Goal: Answer question/provide support

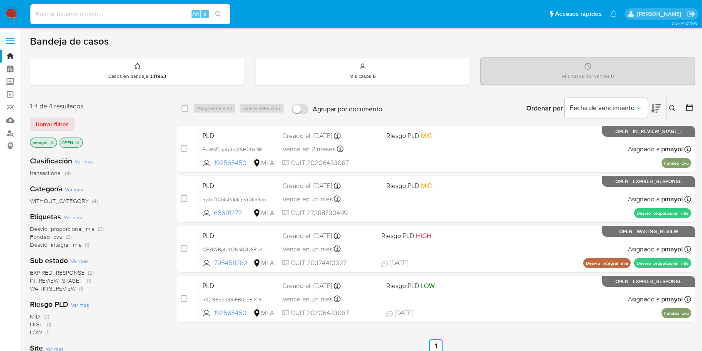
click at [177, 17] on input at bounding box center [130, 14] width 200 height 11
paste input "63406388"
type input "63406388"
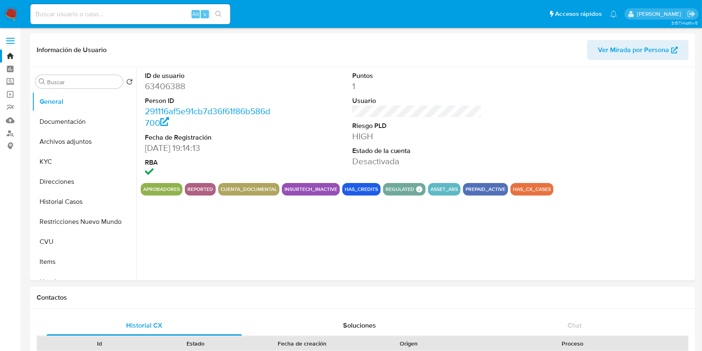
select select "10"
click at [61, 197] on button "Historial Casos" at bounding box center [80, 202] width 97 height 20
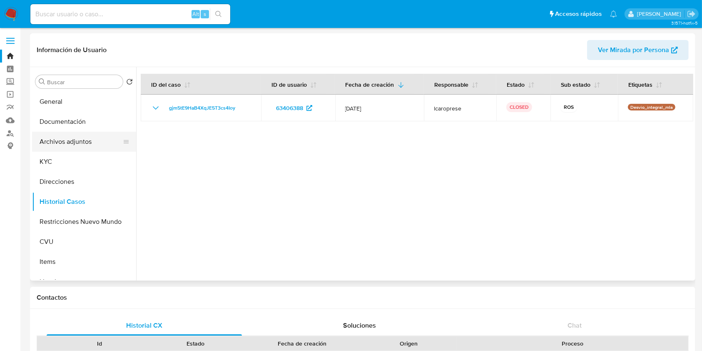
click at [46, 138] on button "Archivos adjuntos" at bounding box center [80, 142] width 97 height 20
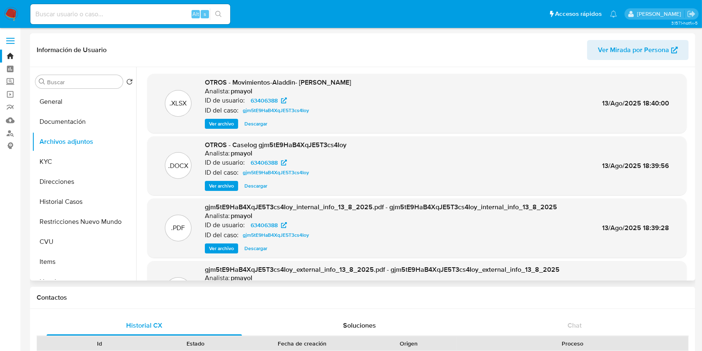
click at [219, 184] on span "Ver archivo" at bounding box center [221, 186] width 25 height 8
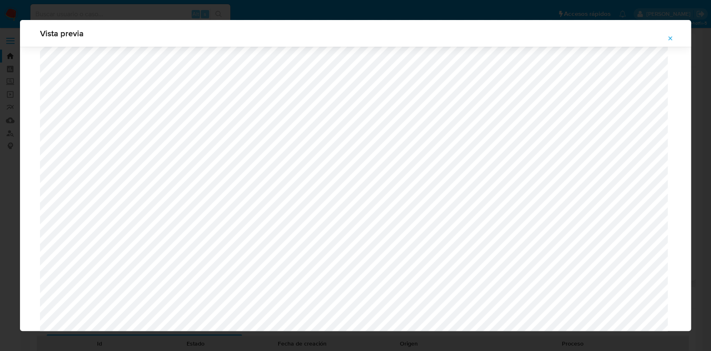
scroll to position [508, 0]
click at [672, 37] on icon "Attachment preview" at bounding box center [670, 38] width 7 height 7
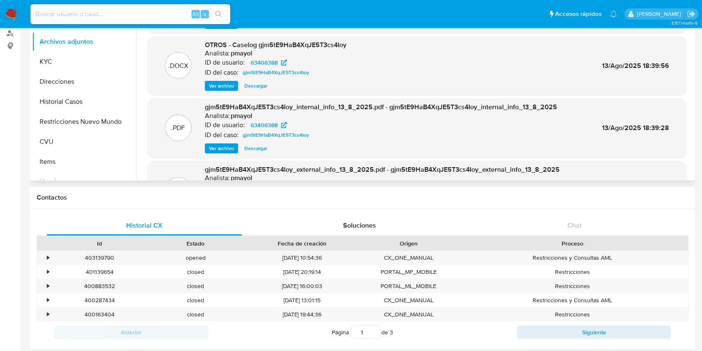
scroll to position [130, 0]
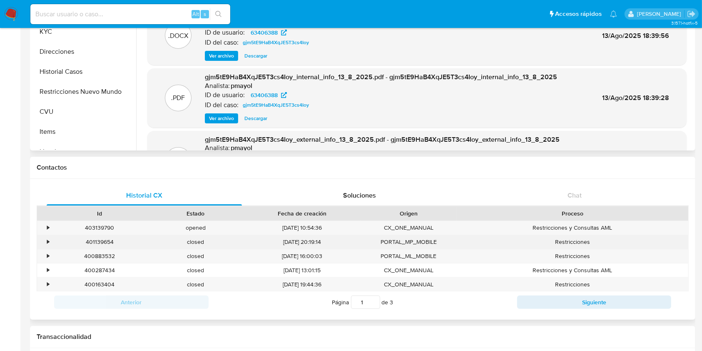
click at [97, 245] on div "401139654" at bounding box center [100, 242] width 96 height 14
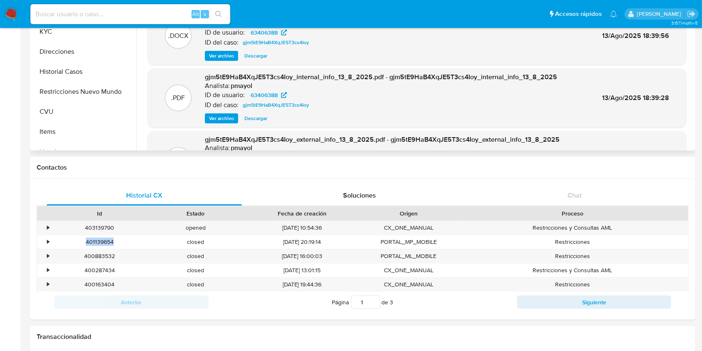
copy div "401139654"
click at [101, 258] on div "400883532" at bounding box center [100, 256] width 96 height 14
copy div "400883532"
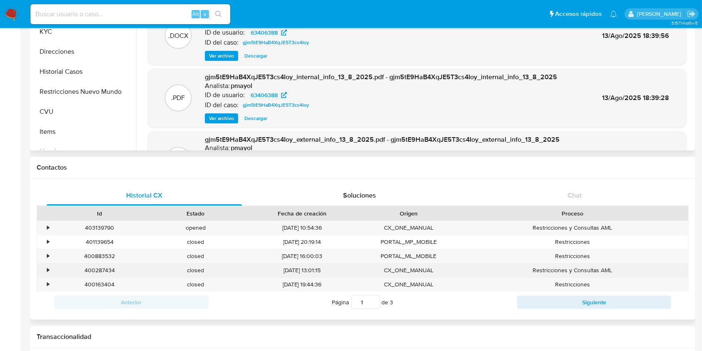
click at [98, 265] on div "400287434" at bounding box center [100, 270] width 96 height 14
copy div "400287434"
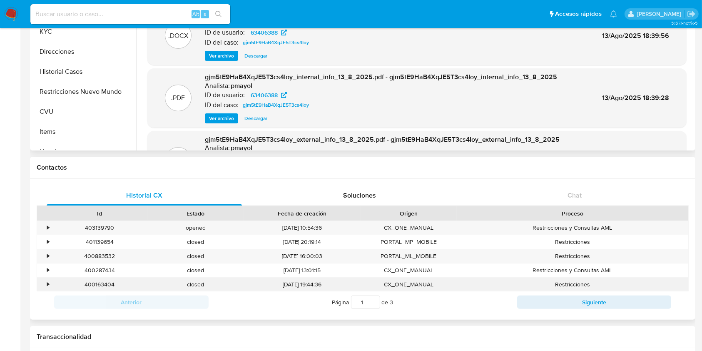
click at [97, 281] on div "400163404" at bounding box center [100, 284] width 96 height 14
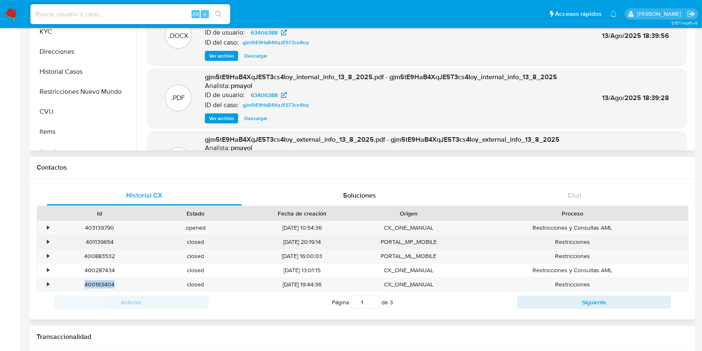
copy div "400163404"
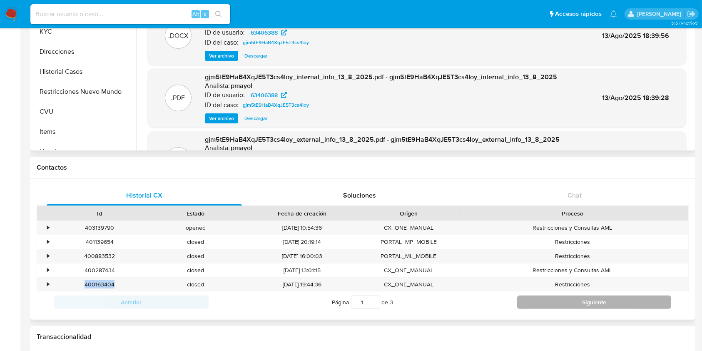
click at [553, 304] on button "Siguiente" at bounding box center [594, 301] width 154 height 13
type input "2"
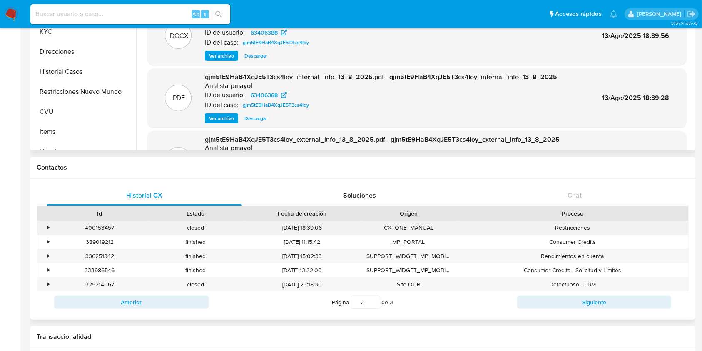
click at [105, 226] on div "400153457" at bounding box center [100, 228] width 96 height 14
copy div "400153457"
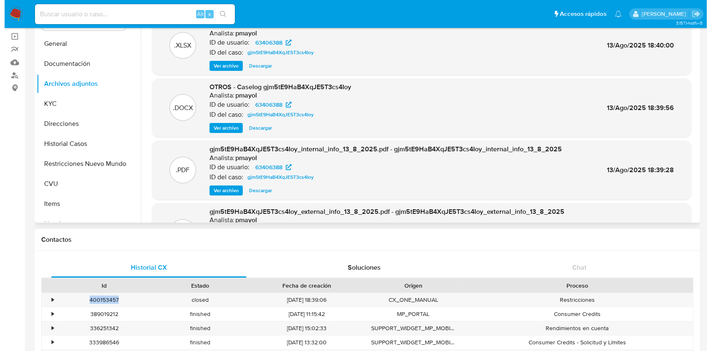
scroll to position [37, 0]
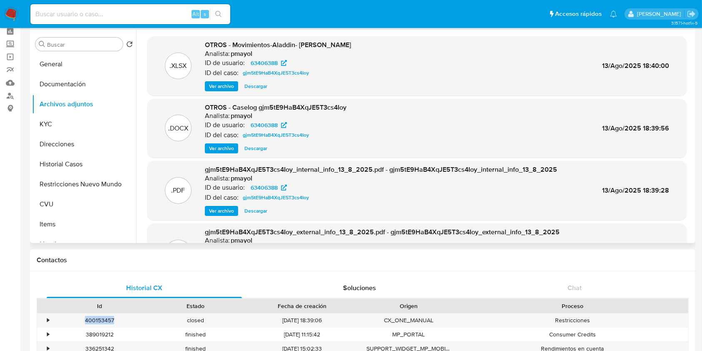
click at [218, 145] on span "Ver archivo" at bounding box center [221, 148] width 25 height 8
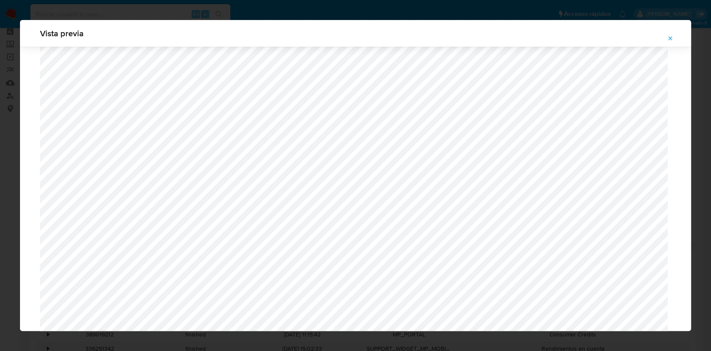
scroll to position [501, 0]
click at [665, 41] on button "Attachment preview" at bounding box center [670, 38] width 18 height 13
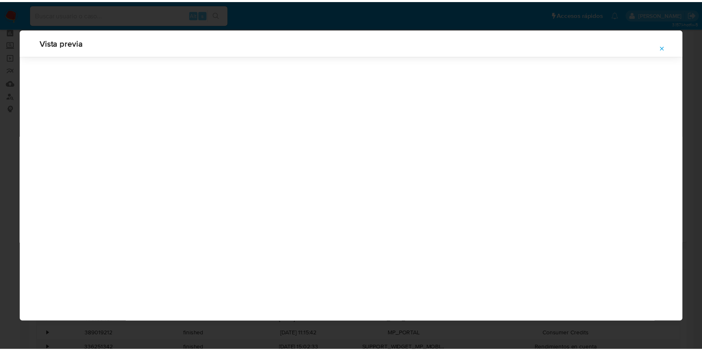
scroll to position [0, 0]
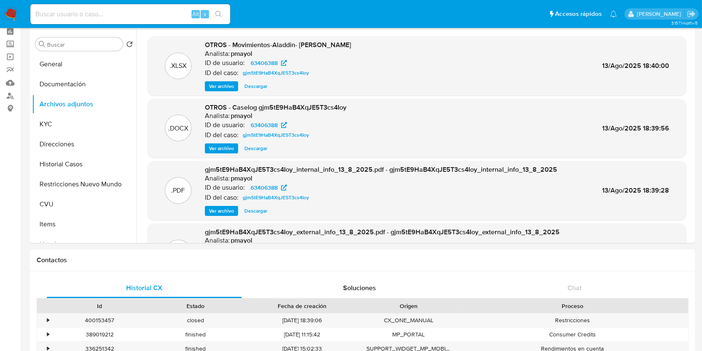
click at [165, 15] on input at bounding box center [130, 14] width 200 height 11
paste input "96921712"
type input "96921712"
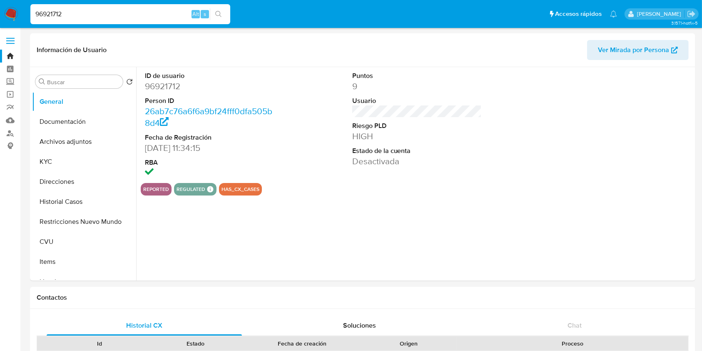
select select "10"
click at [78, 146] on button "Archivos adjuntos" at bounding box center [80, 142] width 97 height 20
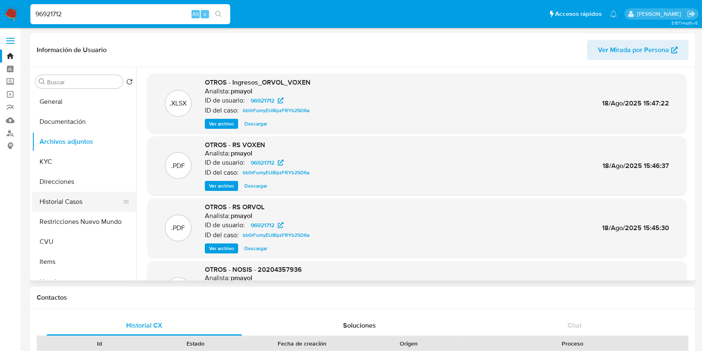
click at [74, 197] on button "Historial Casos" at bounding box center [80, 202] width 97 height 20
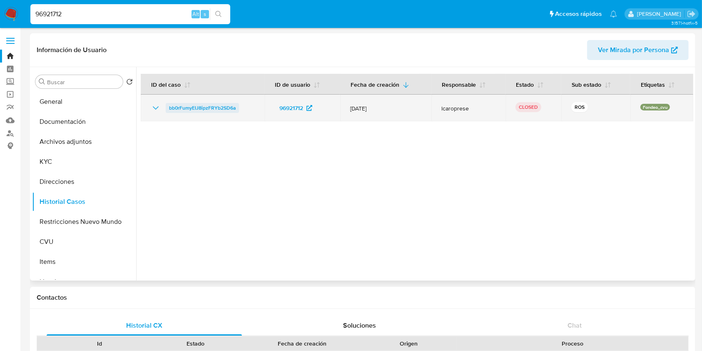
click at [219, 110] on span "bb0rFumyEIJ8ipzFRYb2SD6a" at bounding box center [202, 108] width 67 height 10
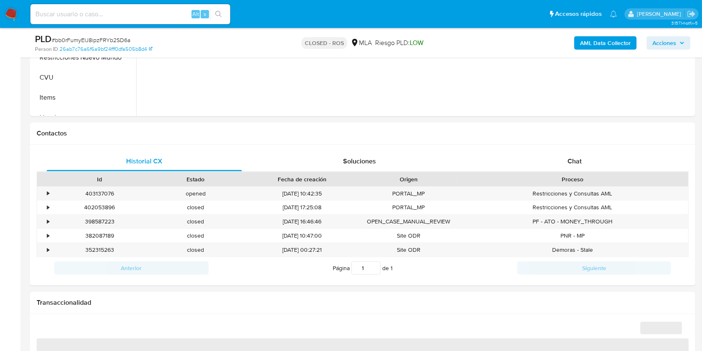
scroll to position [315, 0]
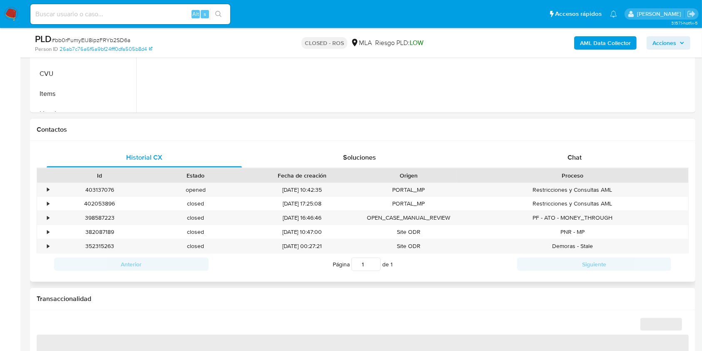
select select "10"
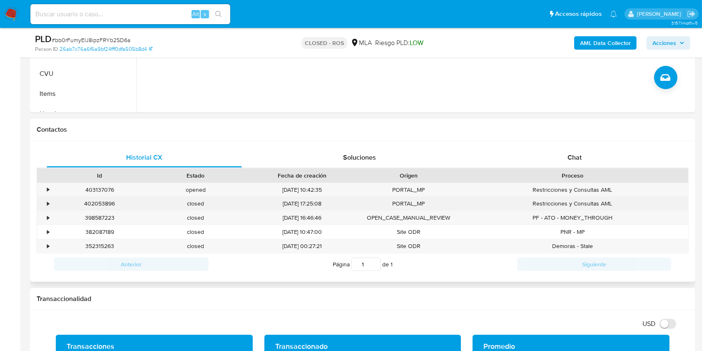
click at [113, 201] on div "402053896" at bounding box center [100, 204] width 96 height 14
copy div "402053896"
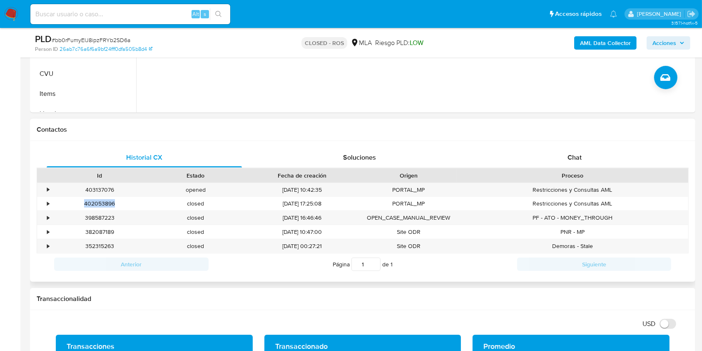
click at [570, 174] on div "Proceso" at bounding box center [573, 175] width 220 height 8
click at [573, 160] on span "Chat" at bounding box center [574, 157] width 14 height 10
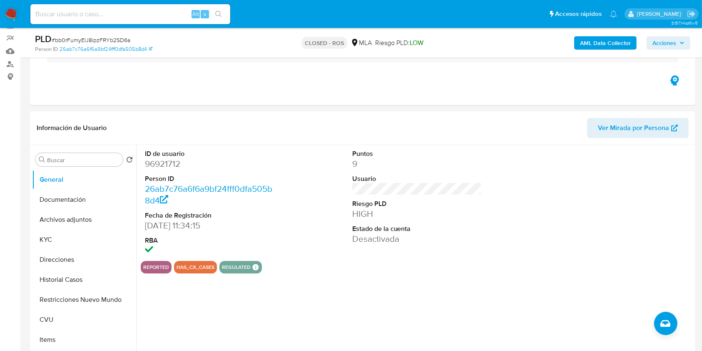
scroll to position [67, 0]
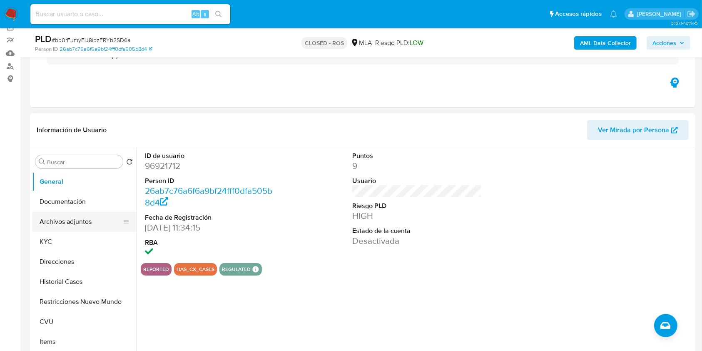
click at [58, 220] on button "Archivos adjuntos" at bounding box center [80, 222] width 97 height 20
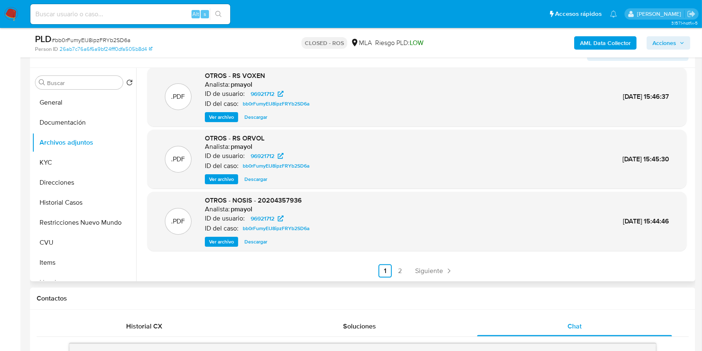
scroll to position [70, 0]
click at [397, 262] on div ".XLSX OTROS - Ingresos_ORVOL_VOXEN Analista: pmayol ID de usuario: 96921712 ID …" at bounding box center [416, 141] width 539 height 272
click at [398, 264] on link "2" at bounding box center [399, 270] width 13 height 13
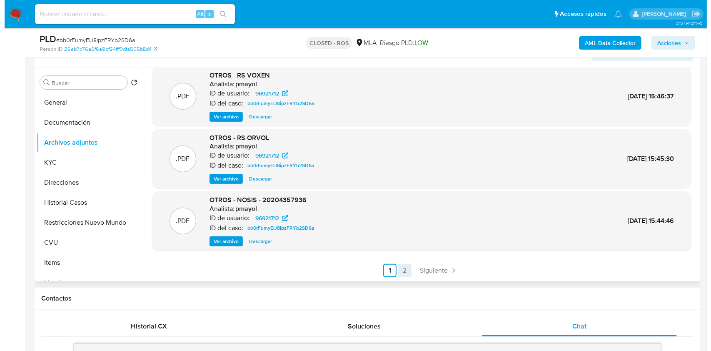
scroll to position [0, 0]
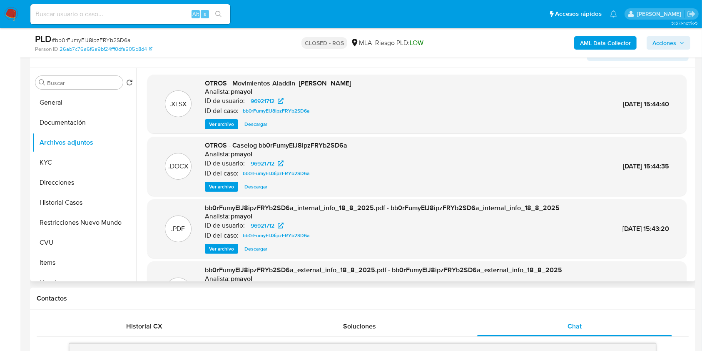
click at [217, 183] on span "Ver archivo" at bounding box center [221, 186] width 25 height 8
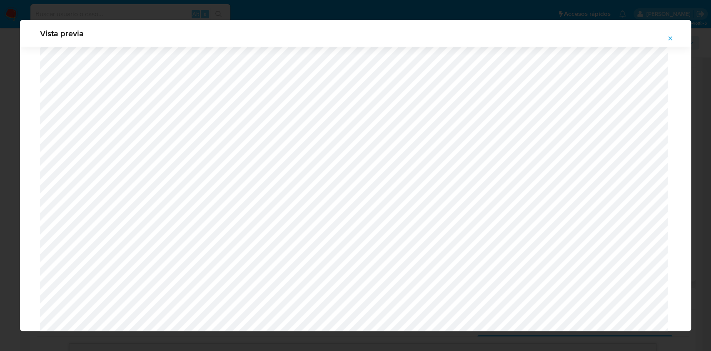
scroll to position [187, 0]
click at [670, 34] on span "Attachment preview" at bounding box center [670, 38] width 7 height 12
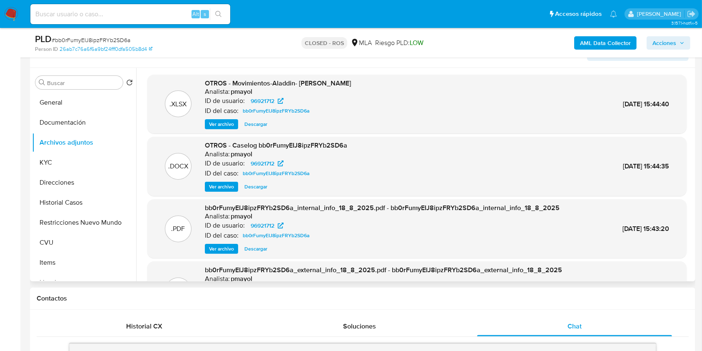
scroll to position [453, 0]
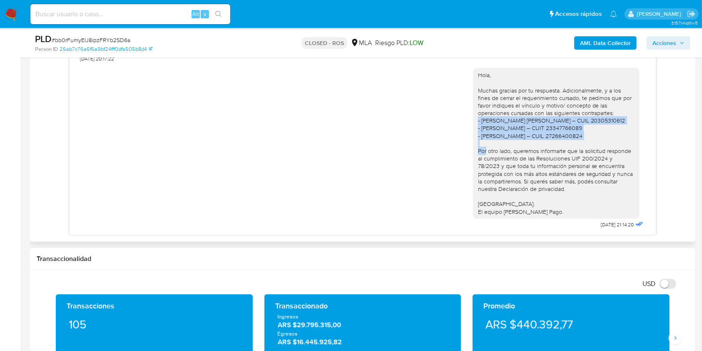
drag, startPoint x: 587, startPoint y: 137, endPoint x: 460, endPoint y: 120, distance: 127.3
click at [460, 120] on div "Hola, Muchas gracias por tu respuesta. Adicionalmente, y a los fines de cerrar …" at bounding box center [362, 146] width 565 height 168
copy div "- Miguel Ángel Piris – CUIL 20305310612 - Matías Daniel López – CUIT 2334776608…"
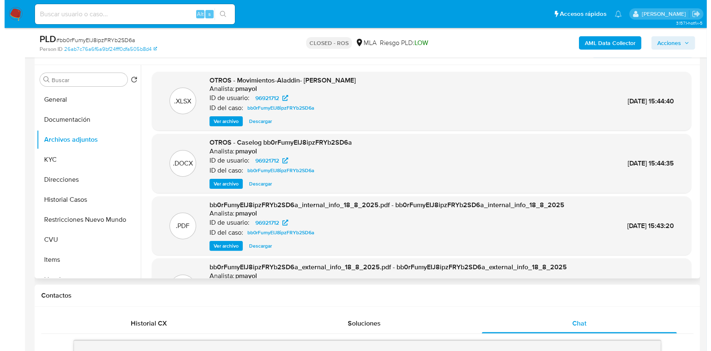
scroll to position [145, 0]
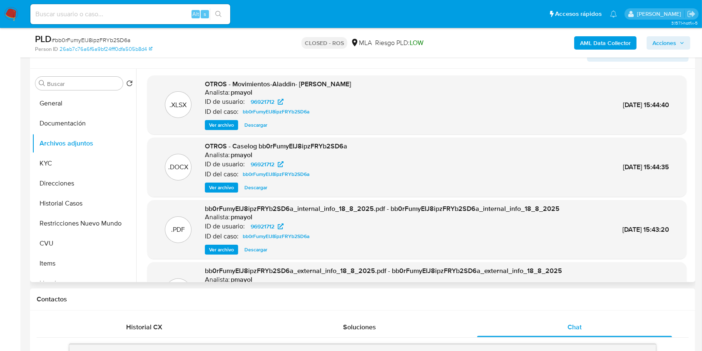
click at [228, 183] on span "Ver archivo" at bounding box center [221, 187] width 25 height 8
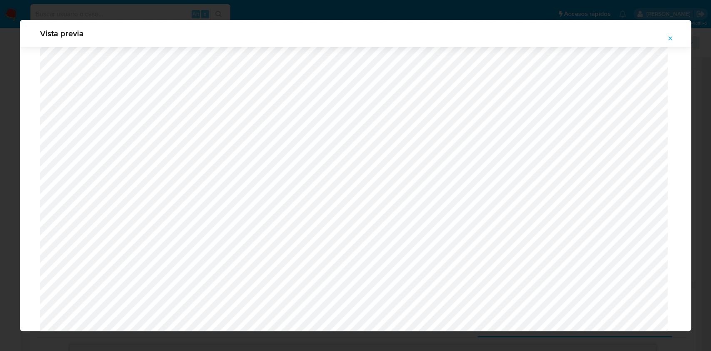
scroll to position [627, 0]
